Goal: Task Accomplishment & Management: Complete application form

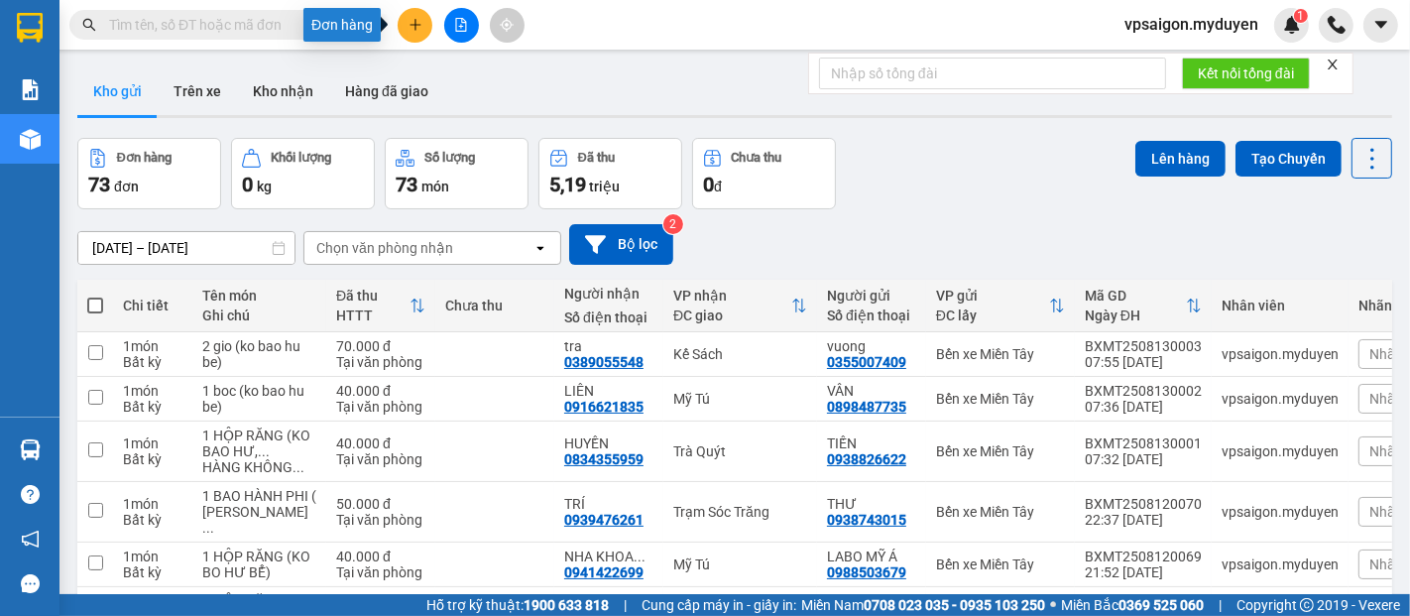
click at [411, 14] on button at bounding box center [415, 25] width 35 height 35
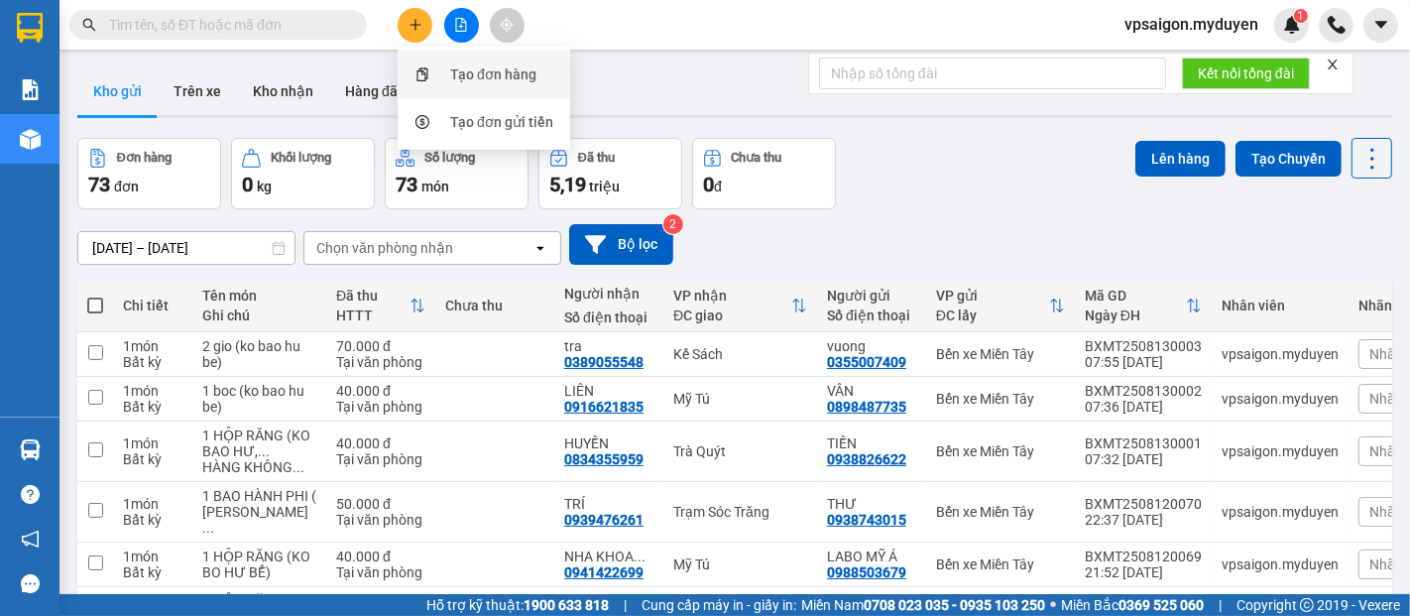
click at [495, 66] on div "Tạo đơn hàng" at bounding box center [493, 74] width 86 height 22
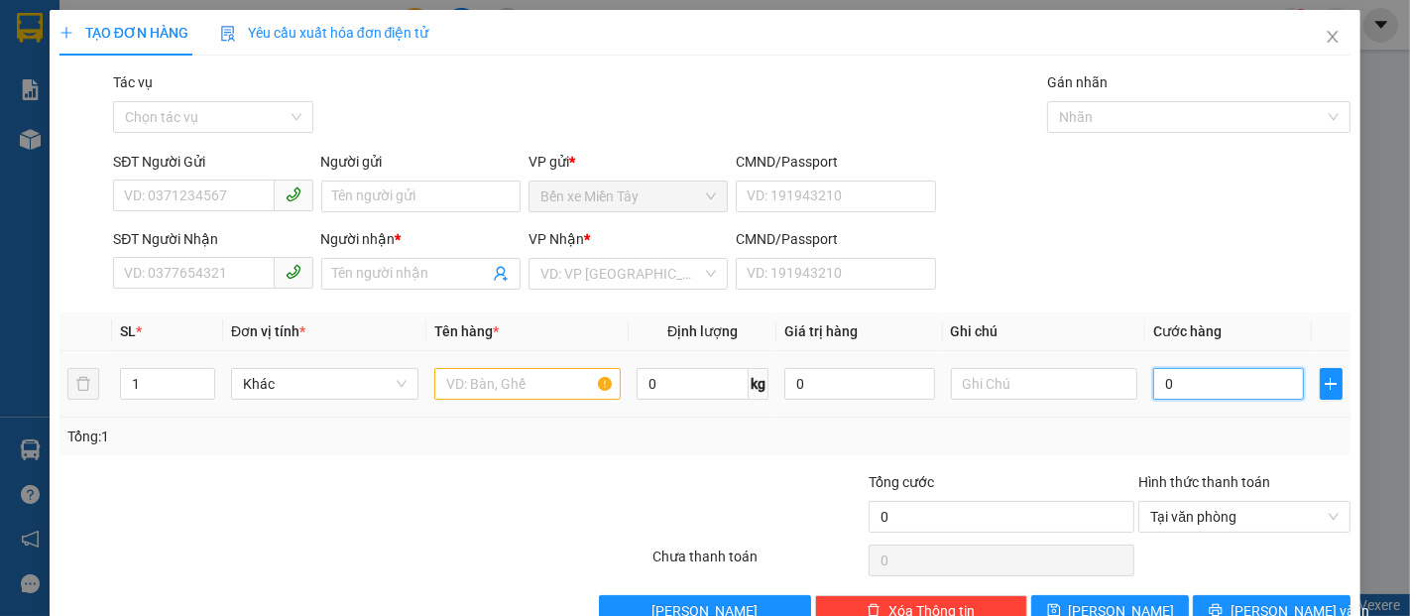
click at [1191, 385] on input "0" at bounding box center [1228, 384] width 150 height 32
click at [163, 192] on input "SĐT Người Gửi" at bounding box center [193, 195] width 161 height 32
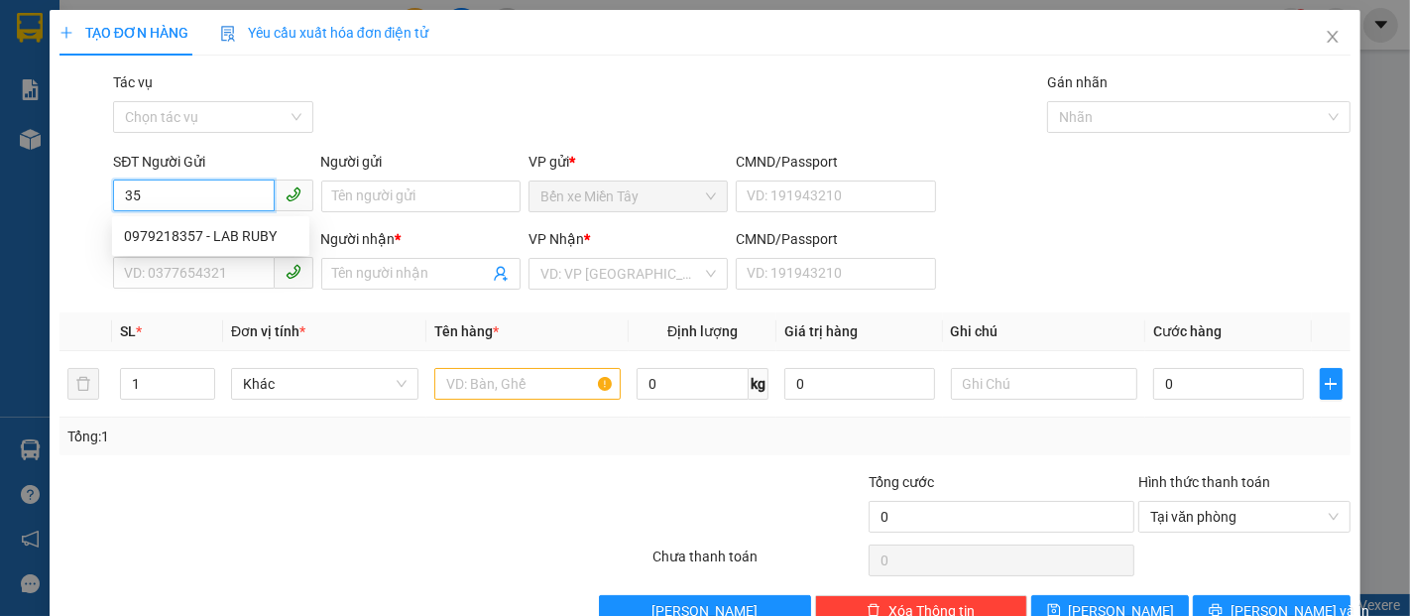
type input "3"
type input "7"
click at [182, 229] on div "0989791537 - TIỂN" at bounding box center [211, 236] width 174 height 22
type input "0989791537"
type input "TIỂN"
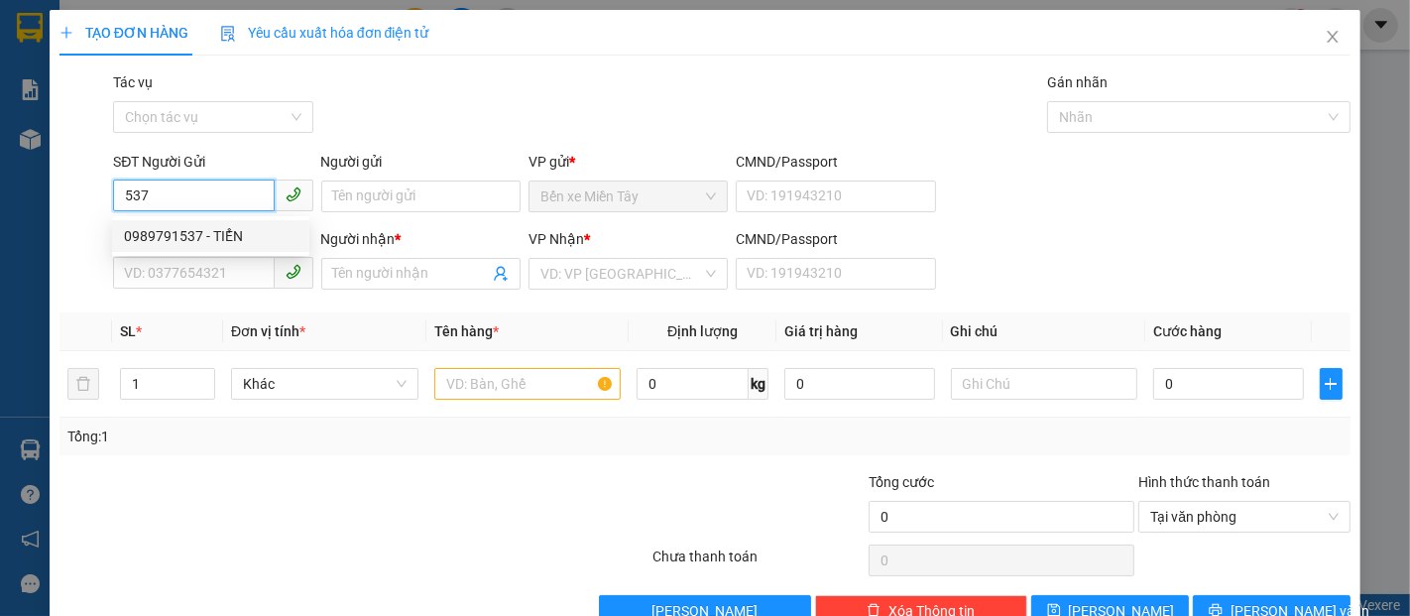
type input "0356088664"
type input "PHƯƠNG"
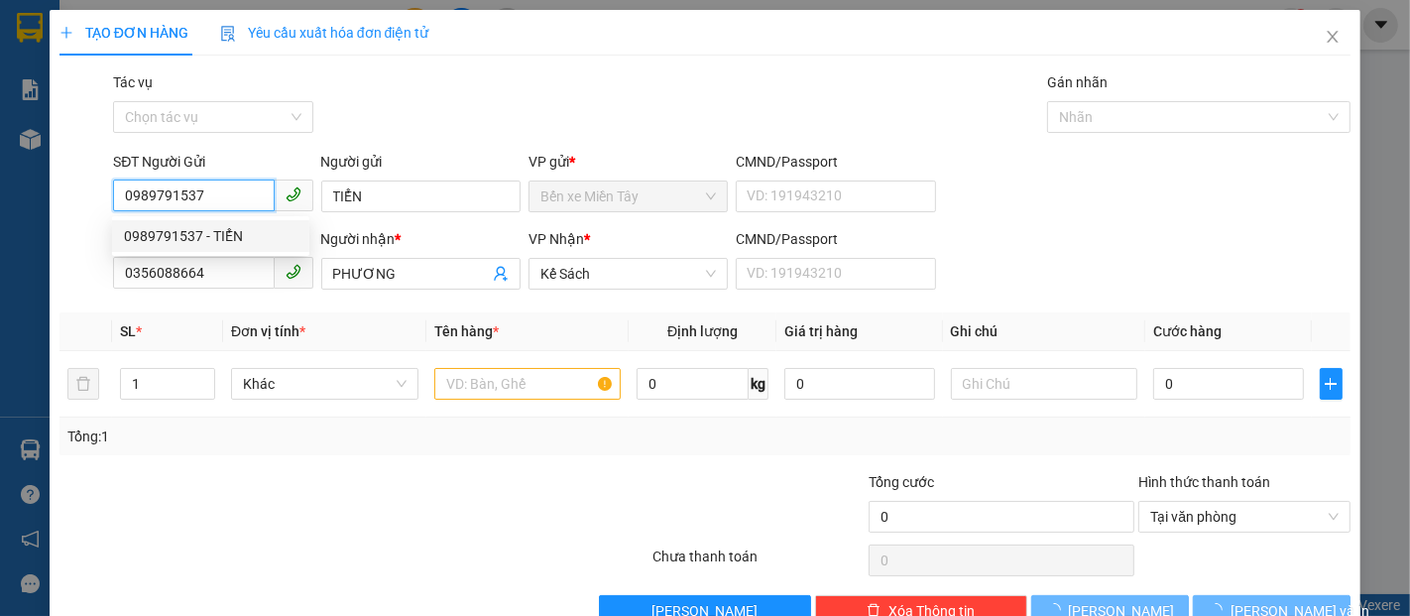
type input "120.000"
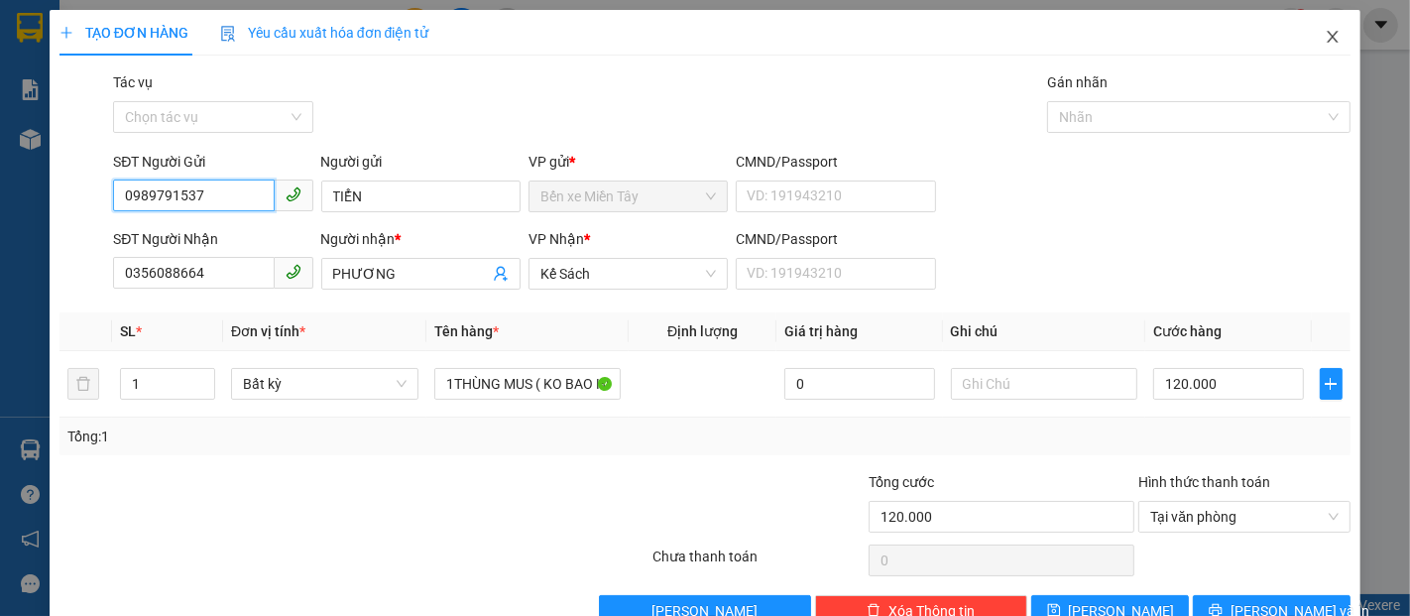
type input "0989791537"
click at [1325, 34] on icon "close" at bounding box center [1333, 37] width 16 height 16
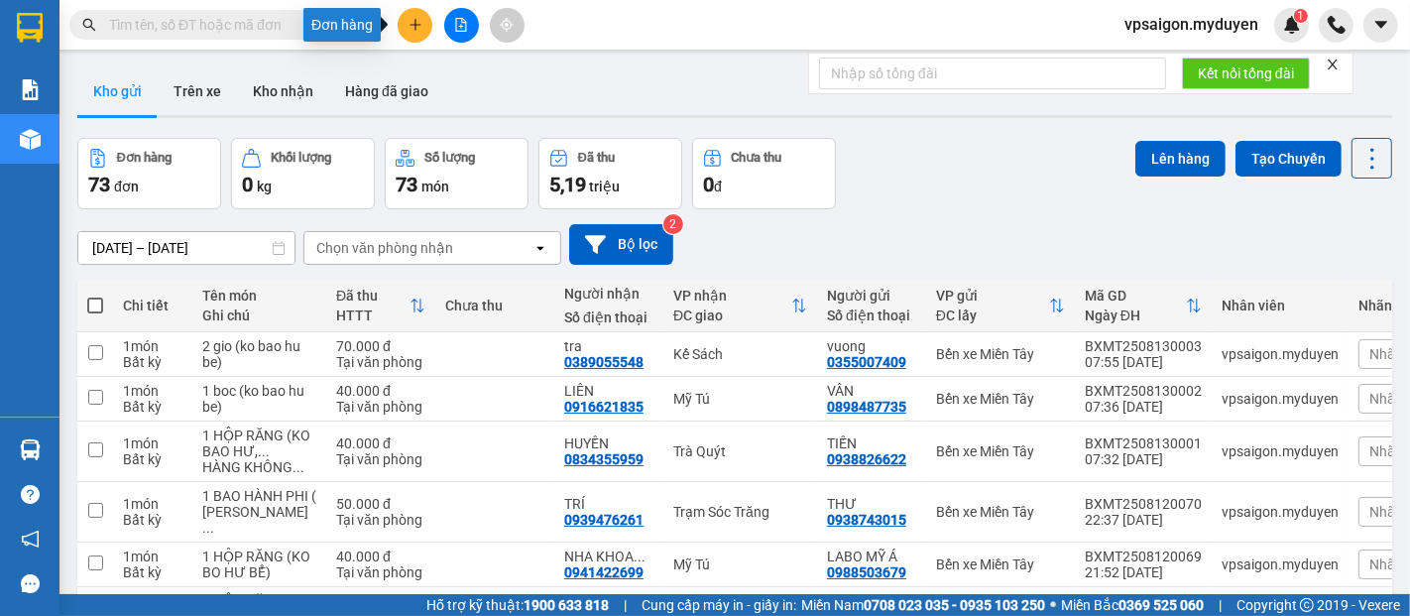
click at [413, 32] on button at bounding box center [415, 25] width 35 height 35
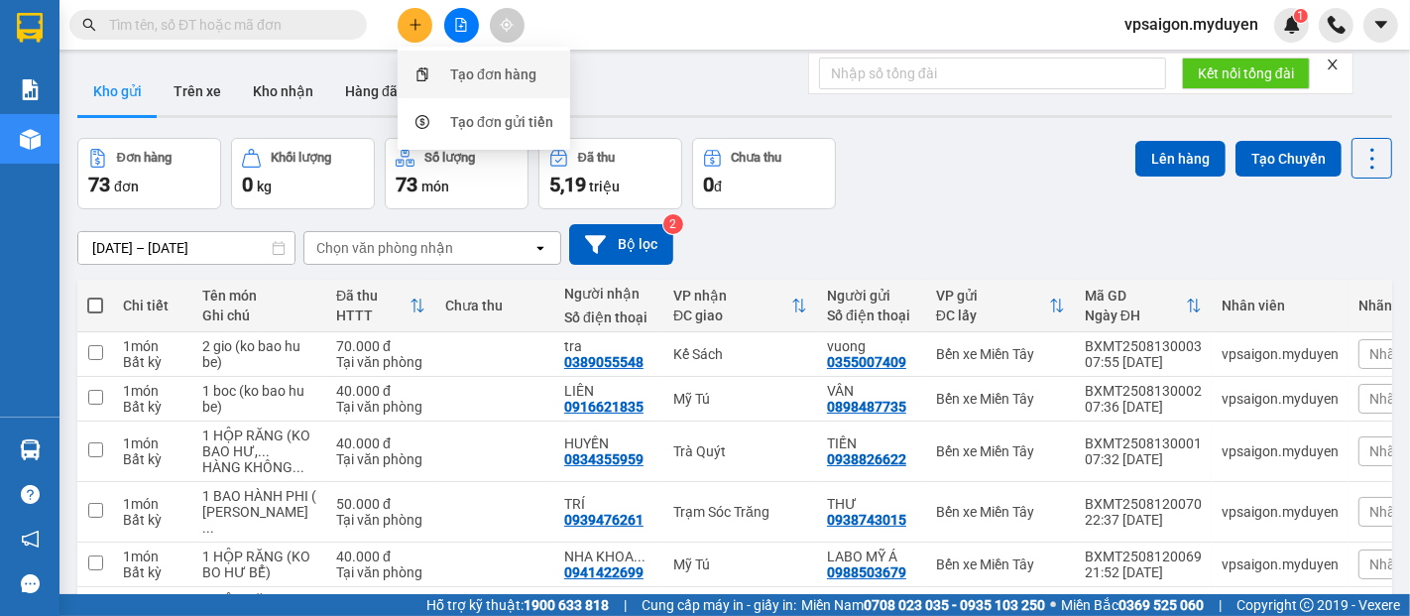
click at [474, 75] on div "Tạo đơn hàng" at bounding box center [493, 74] width 86 height 22
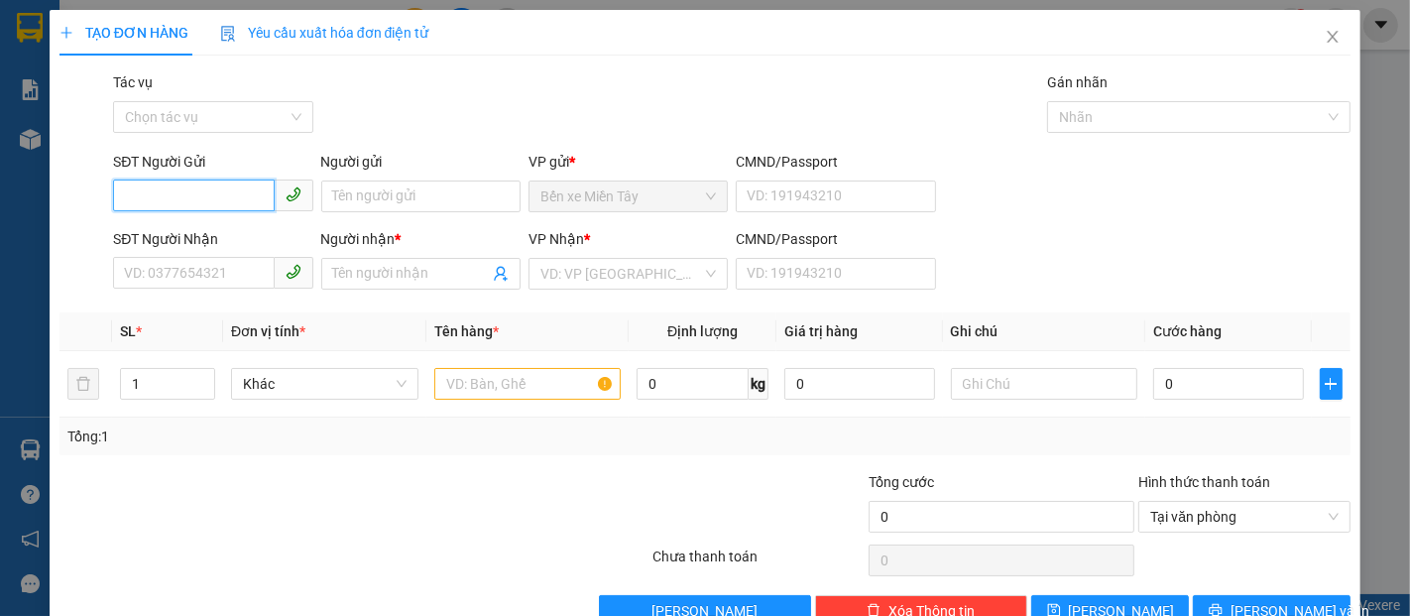
click at [142, 199] on input "SĐT Người Gửi" at bounding box center [193, 195] width 161 height 32
type input "0949796336"
click at [150, 223] on div "0949796336 - HÈ" at bounding box center [210, 236] width 197 height 32
type input "HÈ"
type input "0333347213"
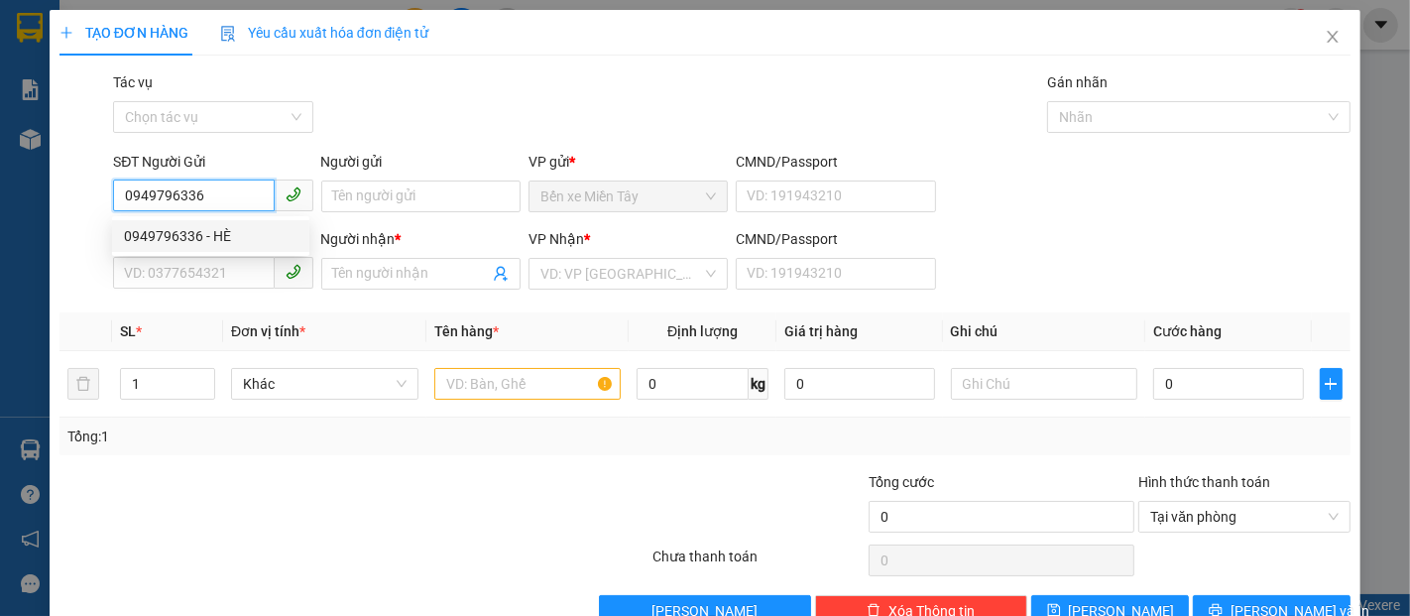
type input "VIỆT"
type input "30.000"
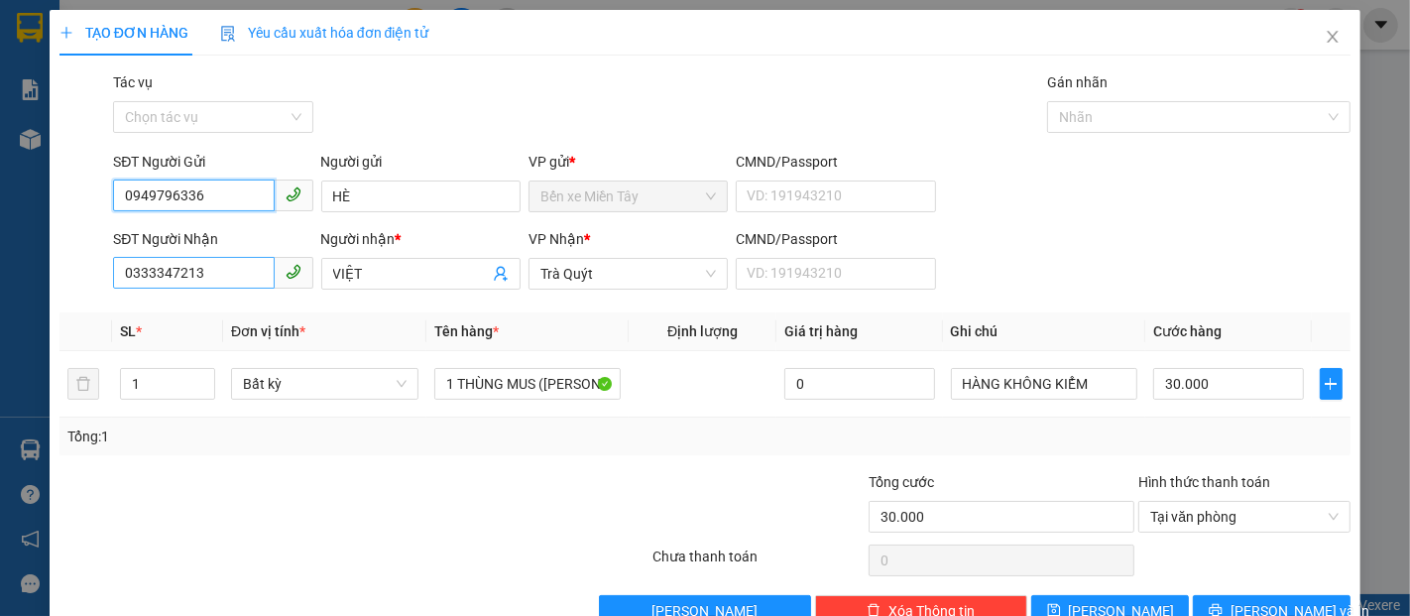
type input "0949796336"
click at [203, 271] on input "0333347213" at bounding box center [193, 273] width 161 height 32
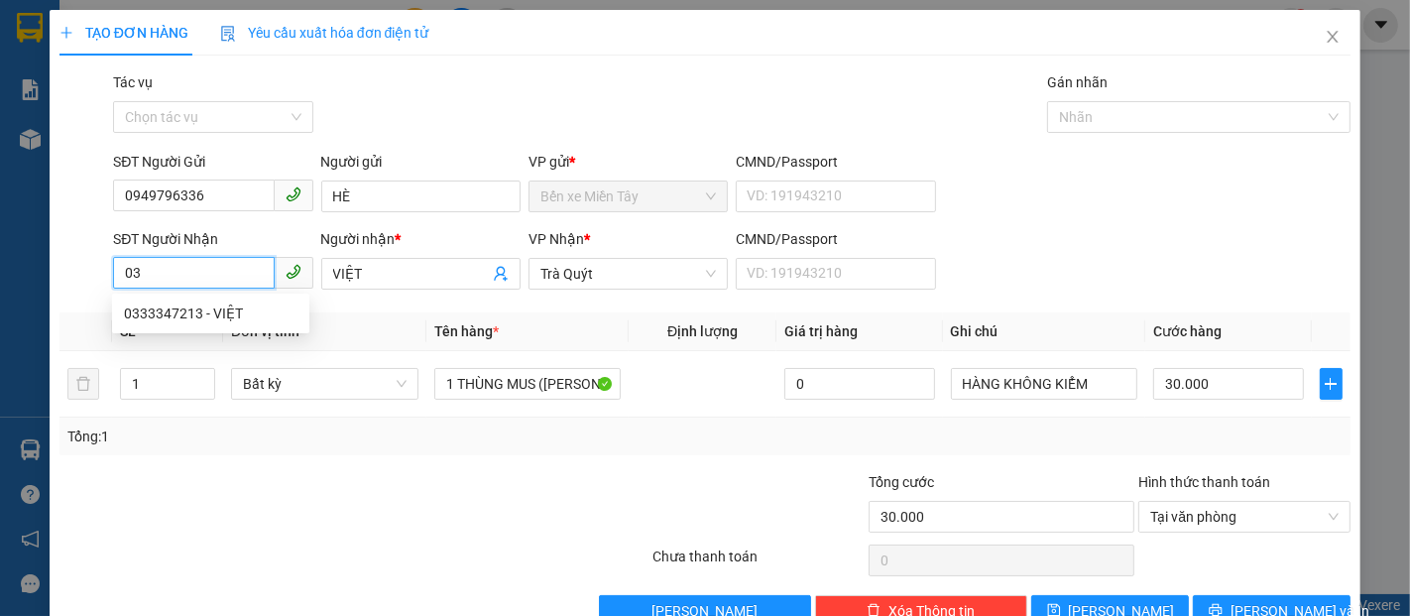
type input "0"
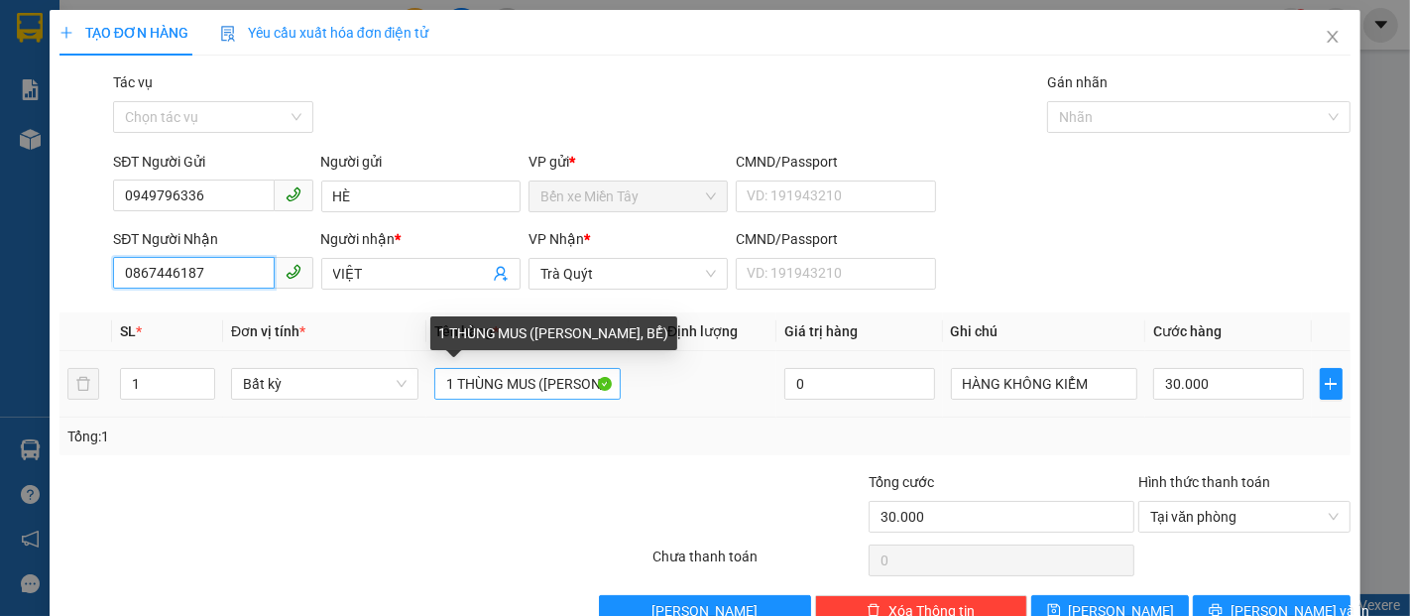
type input "0867446187"
click at [533, 386] on input "1 THÙNG MUS ([PERSON_NAME], BỂ)" at bounding box center [527, 384] width 187 height 32
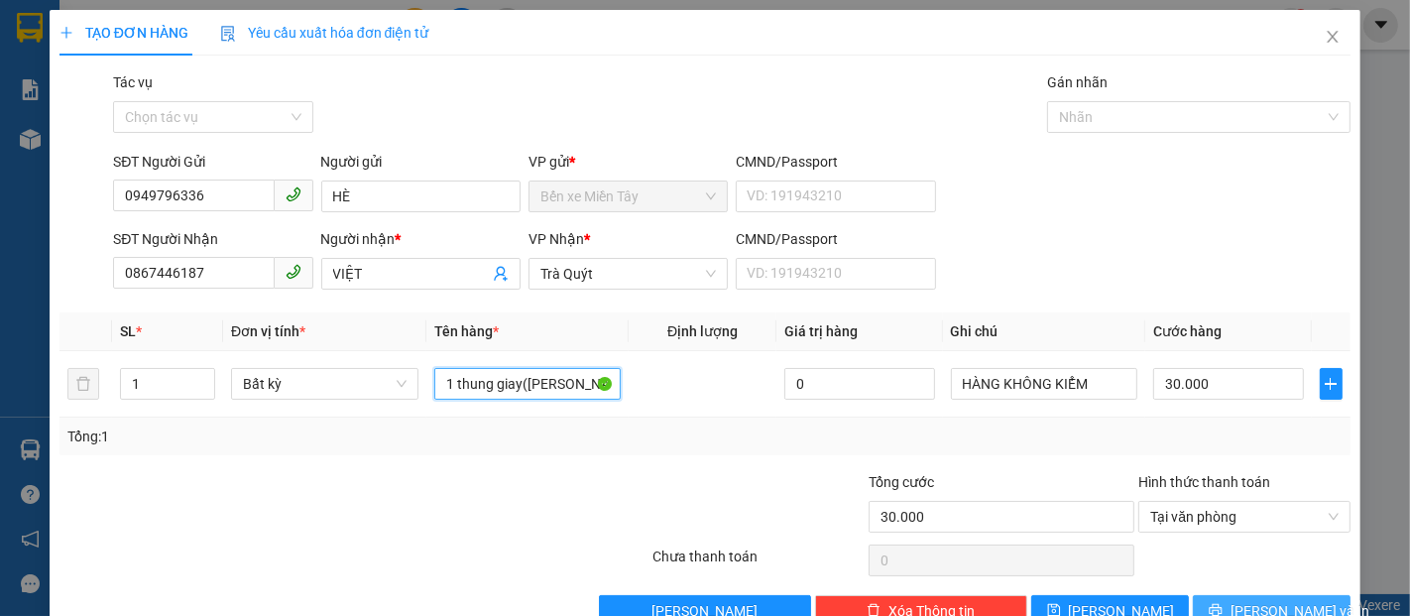
type input "1 thung giay([PERSON_NAME], BỂ)"
click at [1241, 611] on span "[PERSON_NAME] và In" at bounding box center [1300, 611] width 139 height 22
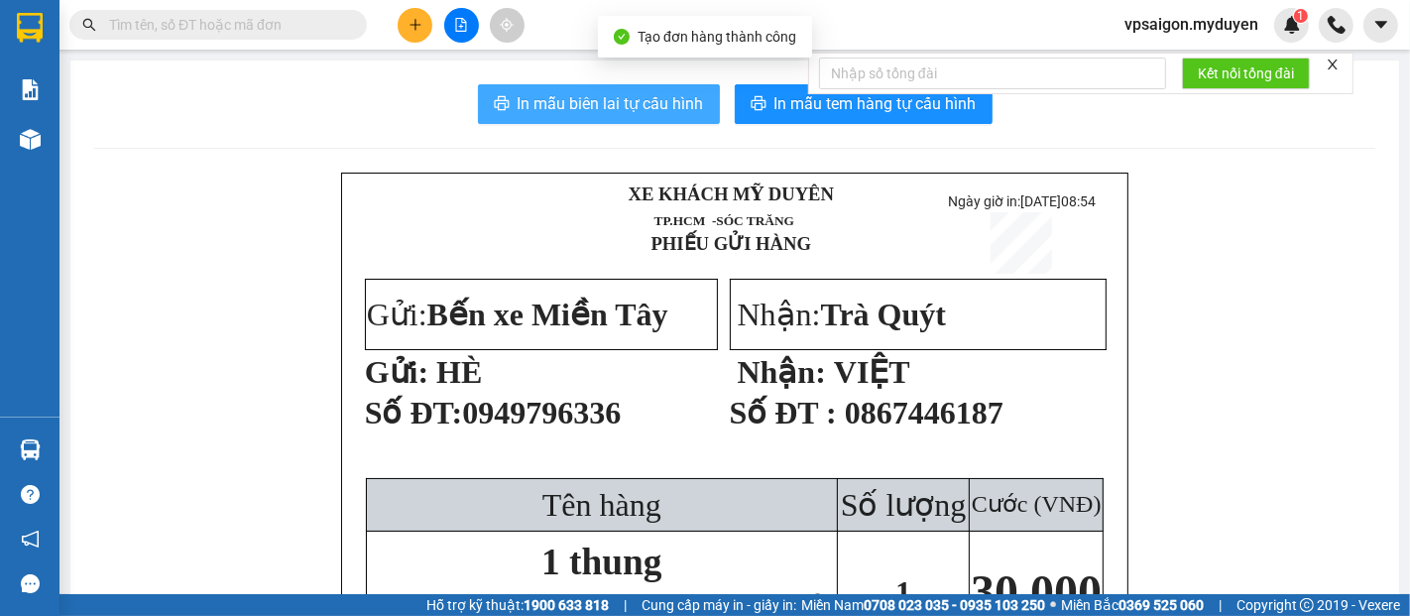
click at [646, 94] on span "In mẫu biên lai tự cấu hình" at bounding box center [611, 103] width 186 height 25
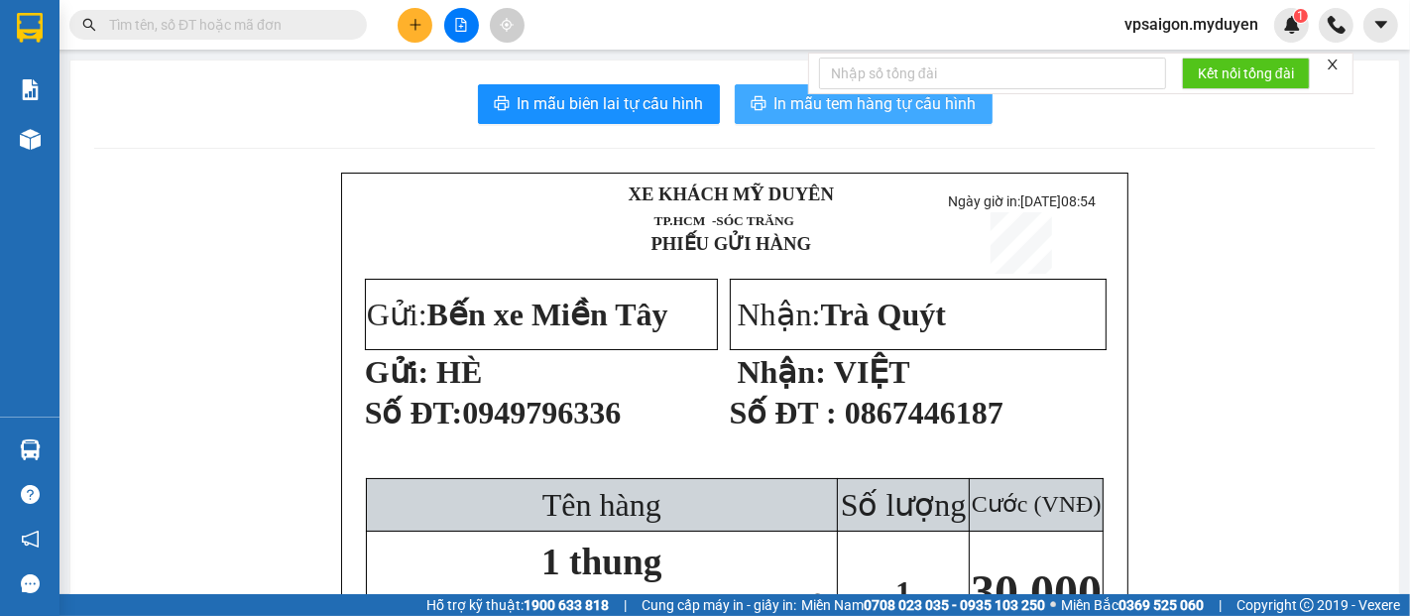
click at [879, 106] on span "In mẫu tem hàng tự cấu hình" at bounding box center [875, 103] width 202 height 25
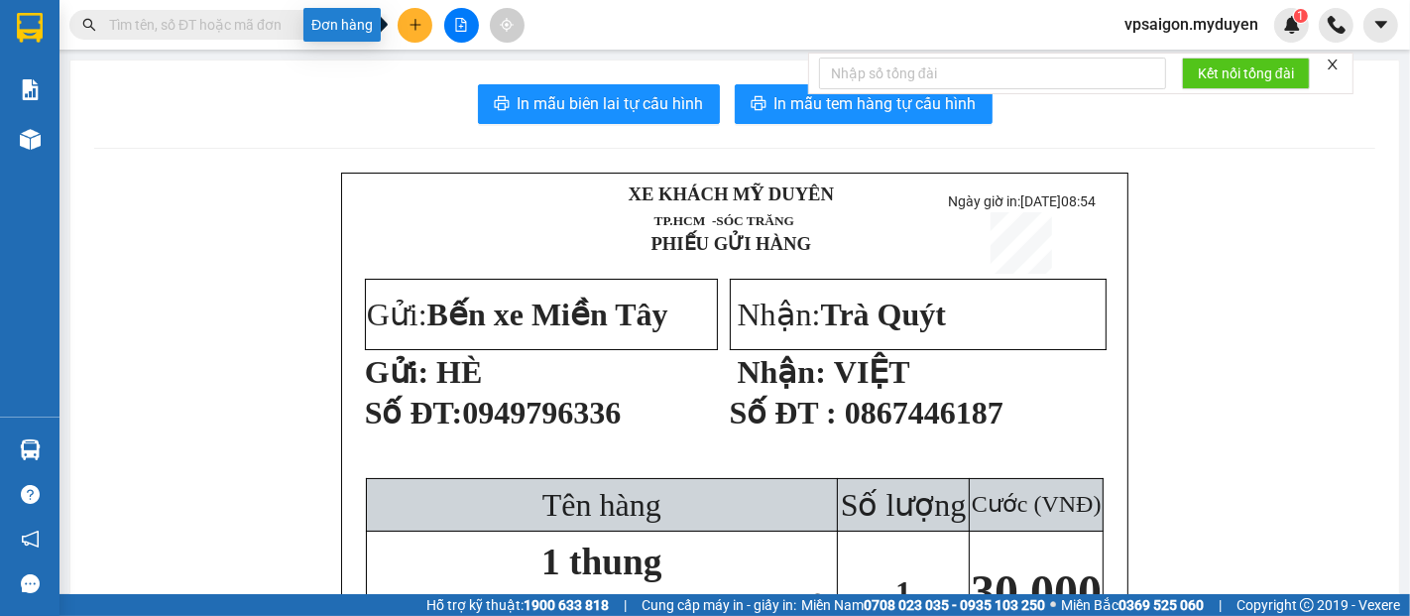
click at [413, 25] on icon "plus" at bounding box center [415, 24] width 11 height 1
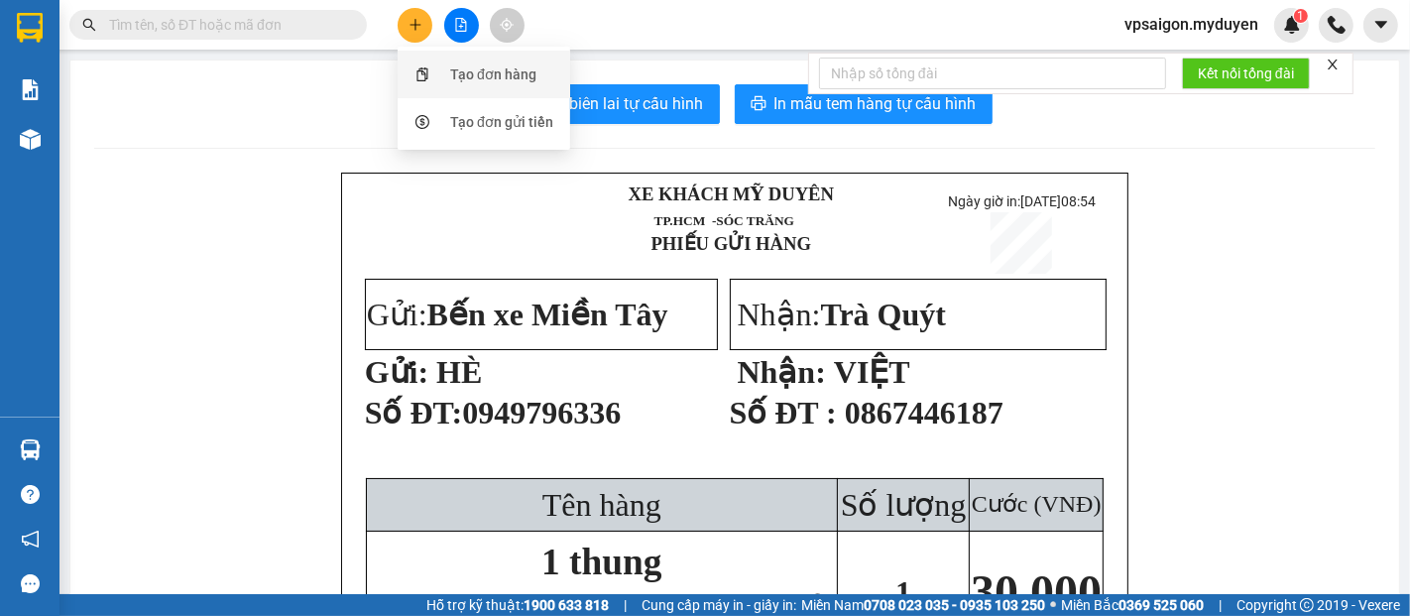
click at [516, 85] on div "Tạo đơn hàng" at bounding box center [484, 75] width 149 height 38
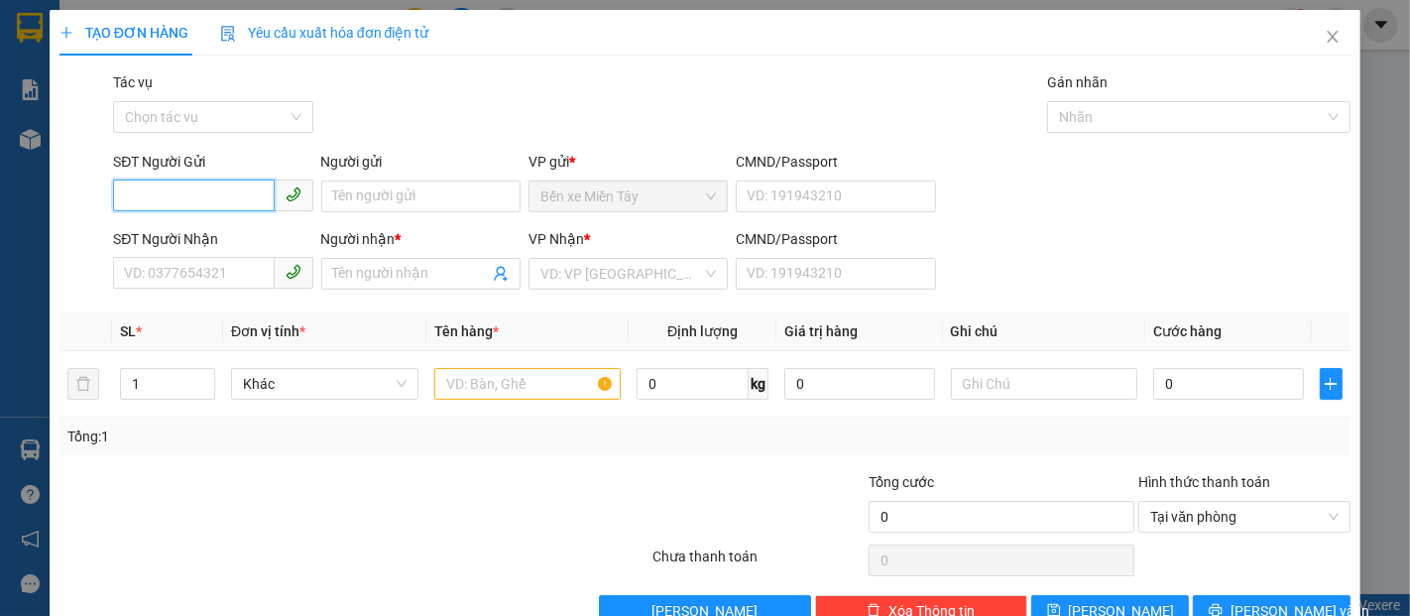
click at [193, 208] on input "SĐT Người Gửi" at bounding box center [193, 195] width 161 height 32
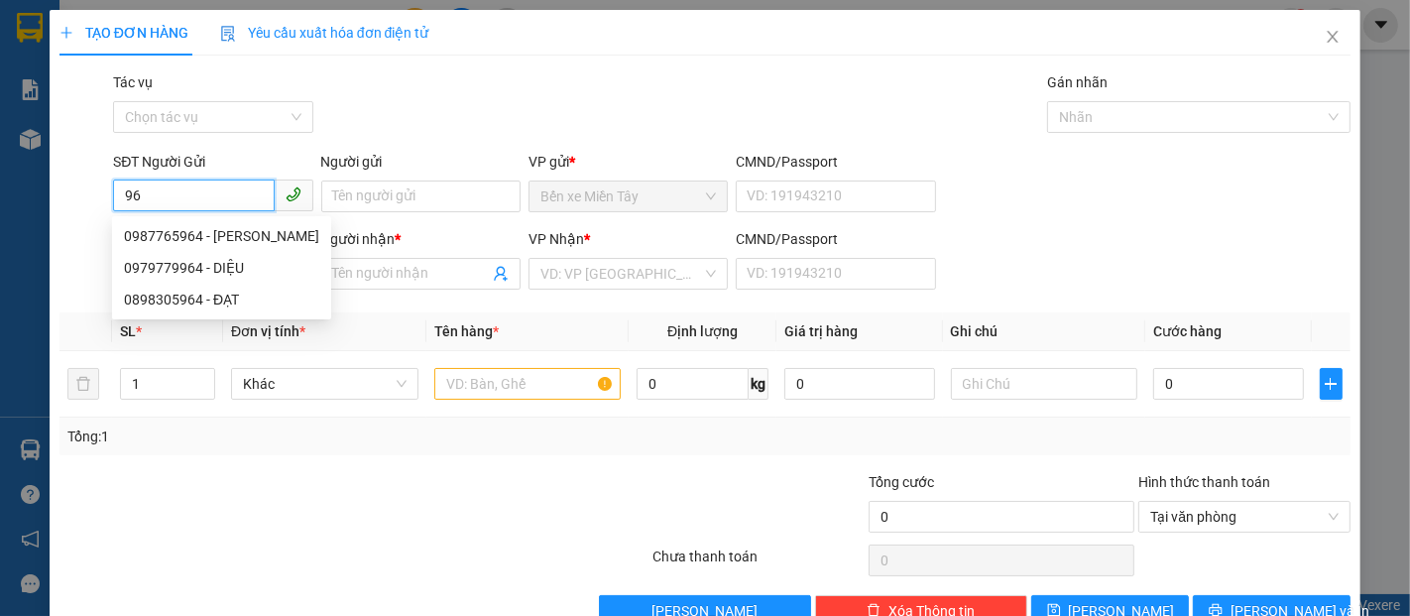
type input "9"
click at [179, 231] on div "0379703192 - HAI" at bounding box center [211, 236] width 174 height 22
type input "0379703192"
type input "HAI"
type input "0702963964"
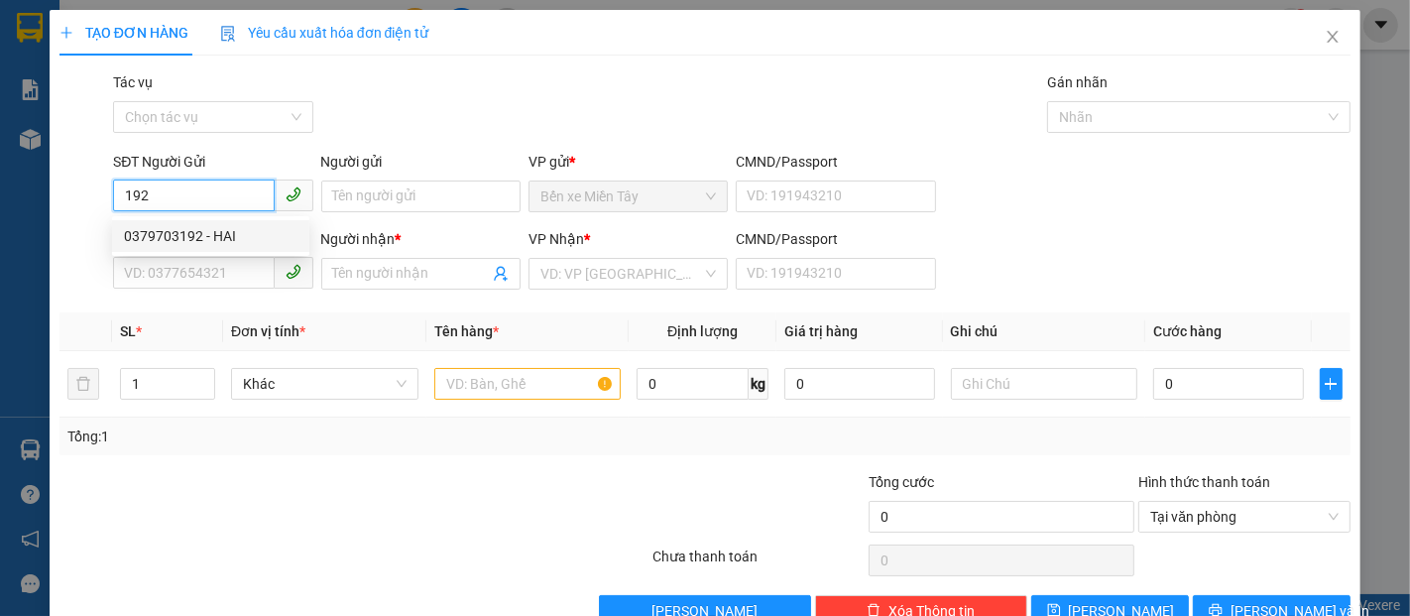
type input "THU"
type input "40.000"
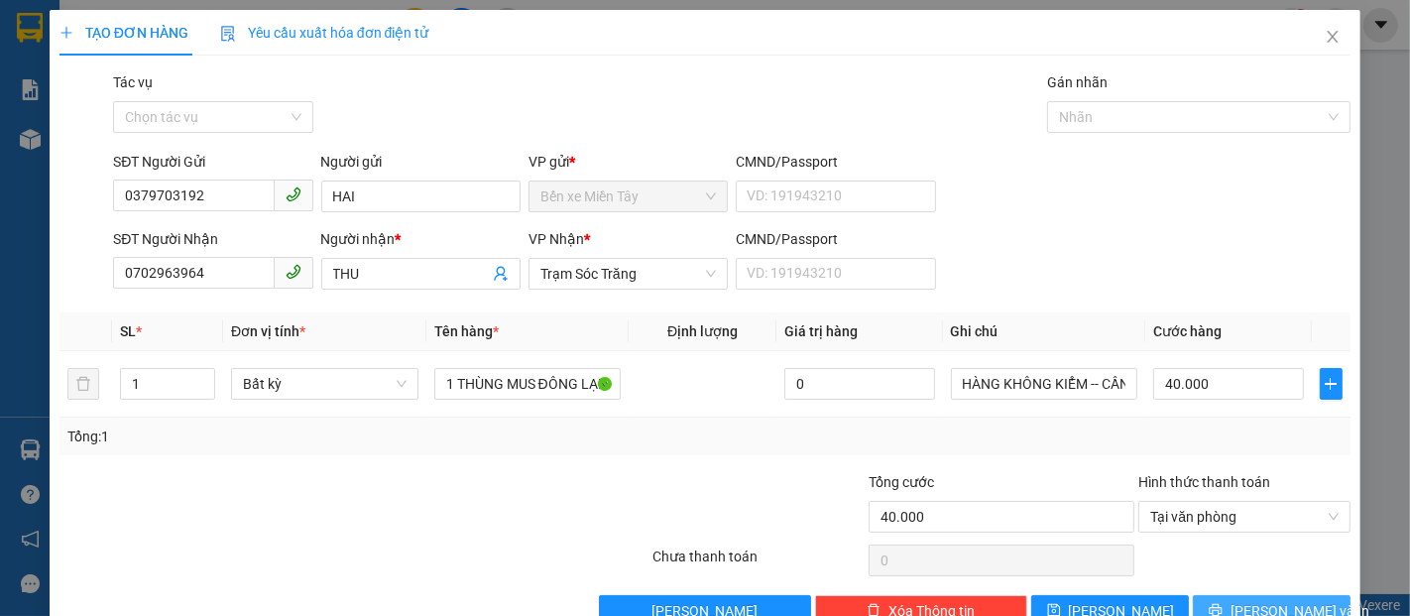
click at [1270, 611] on span "[PERSON_NAME] và In" at bounding box center [1300, 611] width 139 height 22
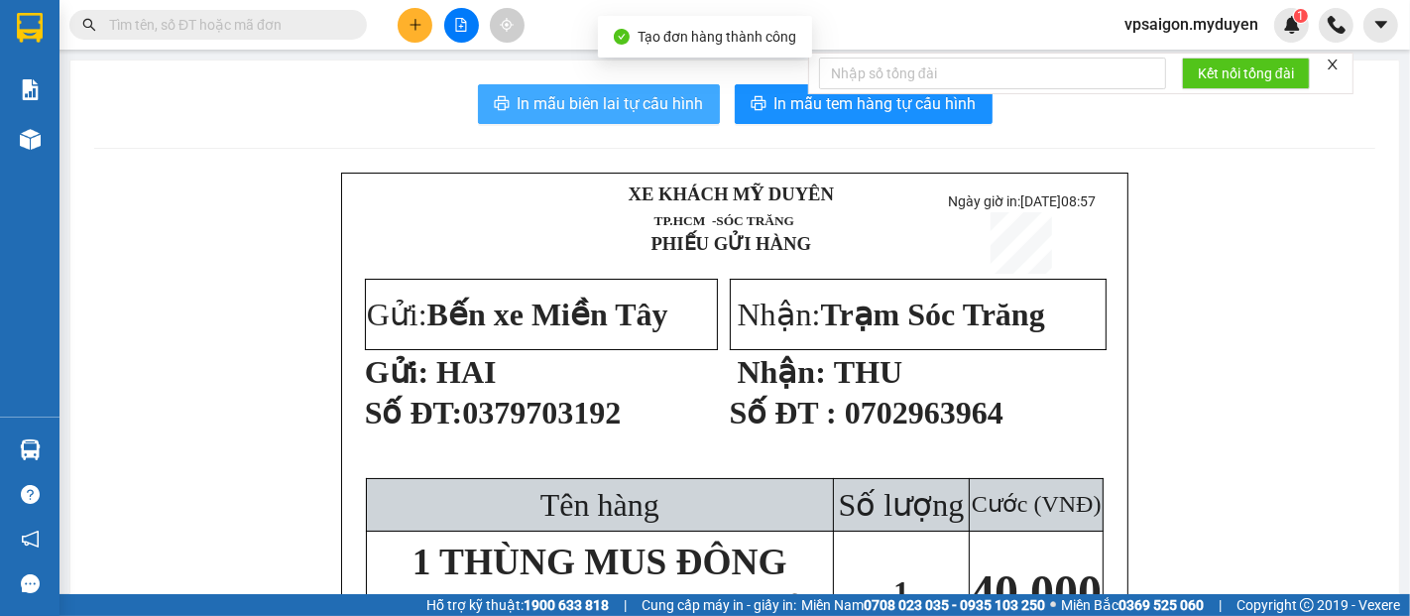
click at [635, 99] on span "In mẫu biên lai tự cấu hình" at bounding box center [611, 103] width 186 height 25
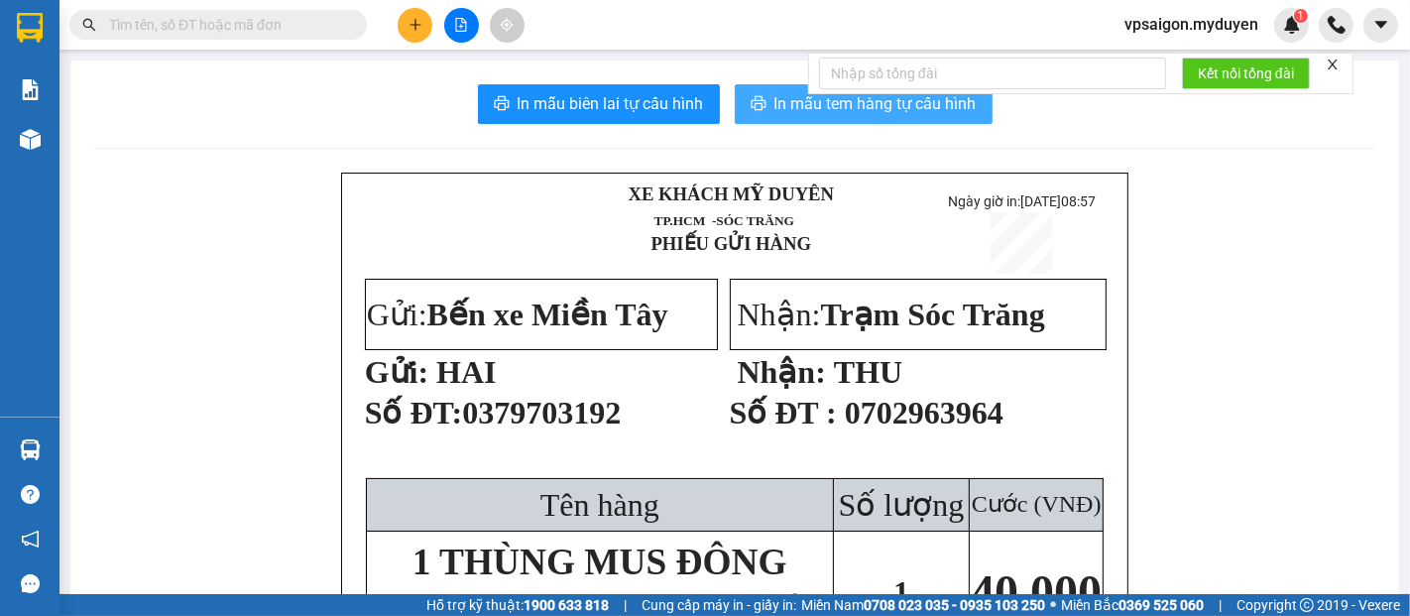
click at [787, 111] on span "In mẫu tem hàng tự cấu hình" at bounding box center [875, 103] width 202 height 25
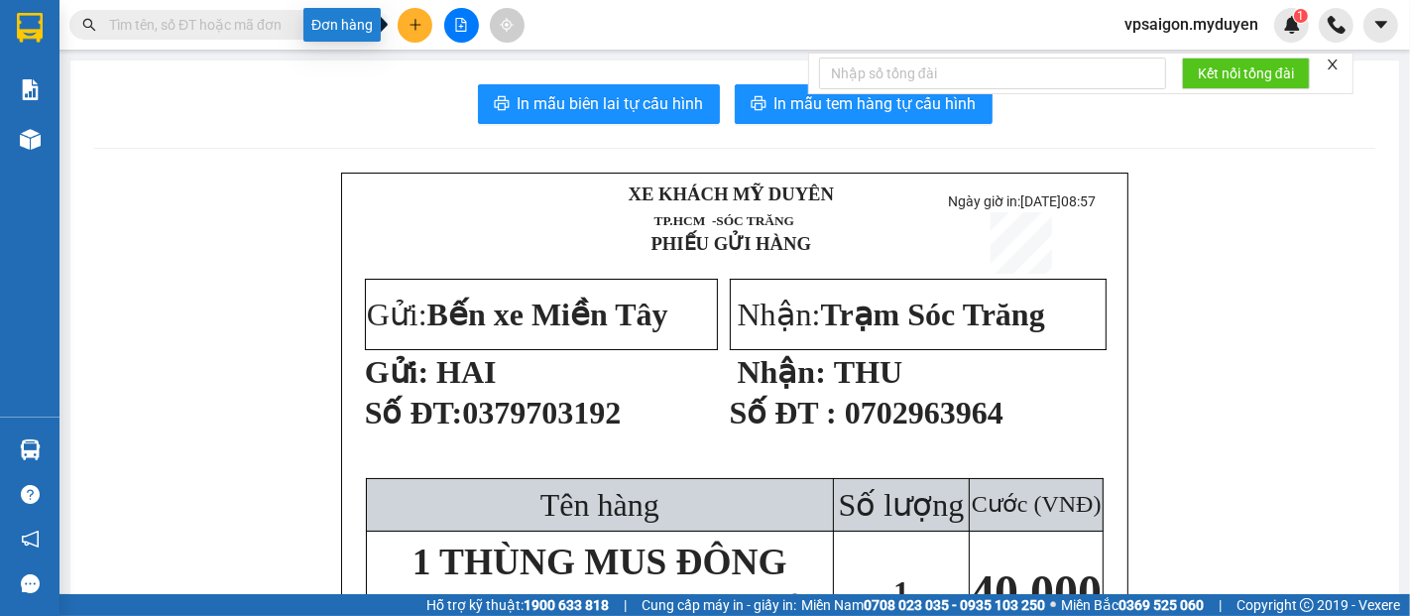
click at [405, 30] on button at bounding box center [415, 25] width 35 height 35
